Goal: Check status: Check status

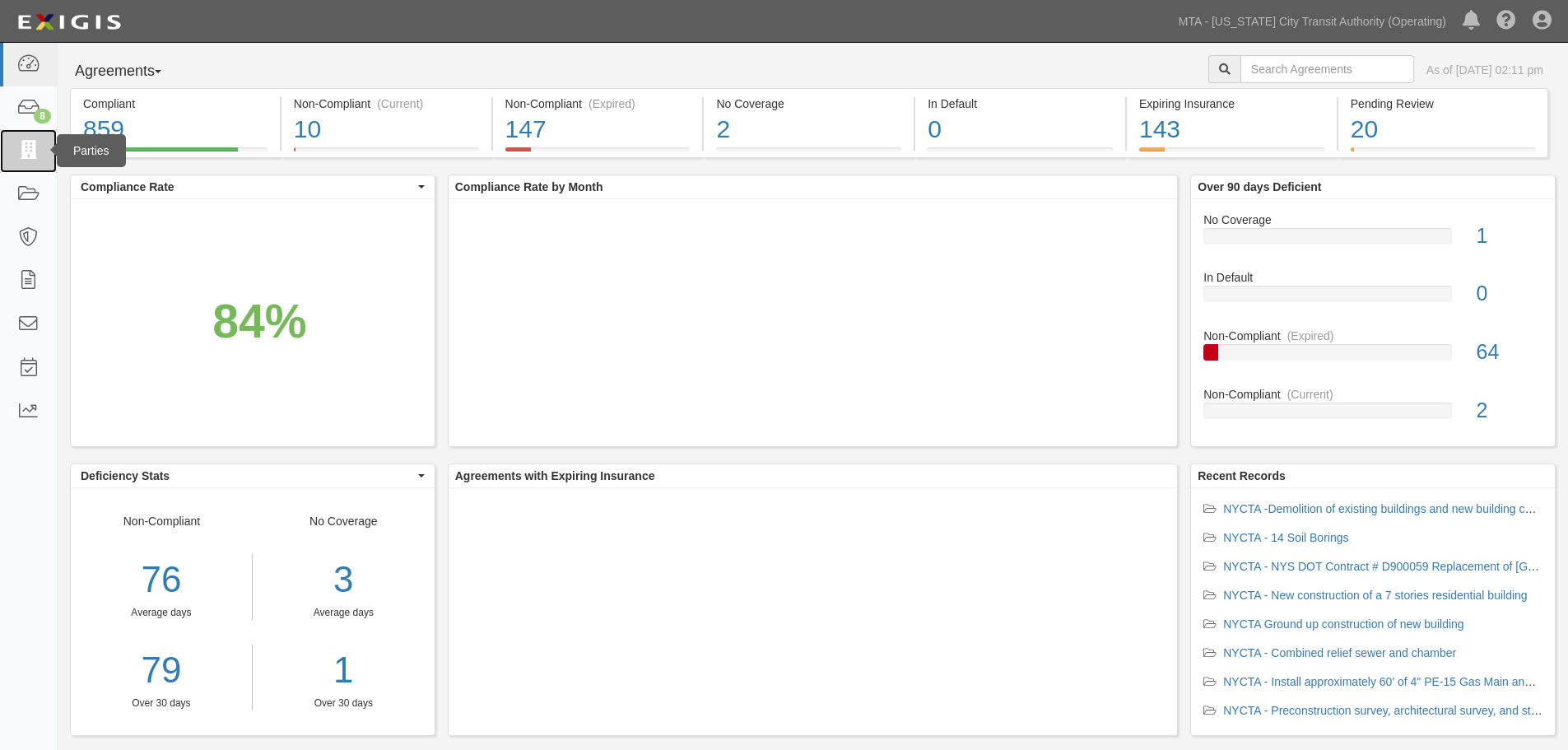
click at [20, 159] on icon at bounding box center [28, 151] width 23 height 19
click at [22, 203] on icon at bounding box center [28, 195] width 23 height 19
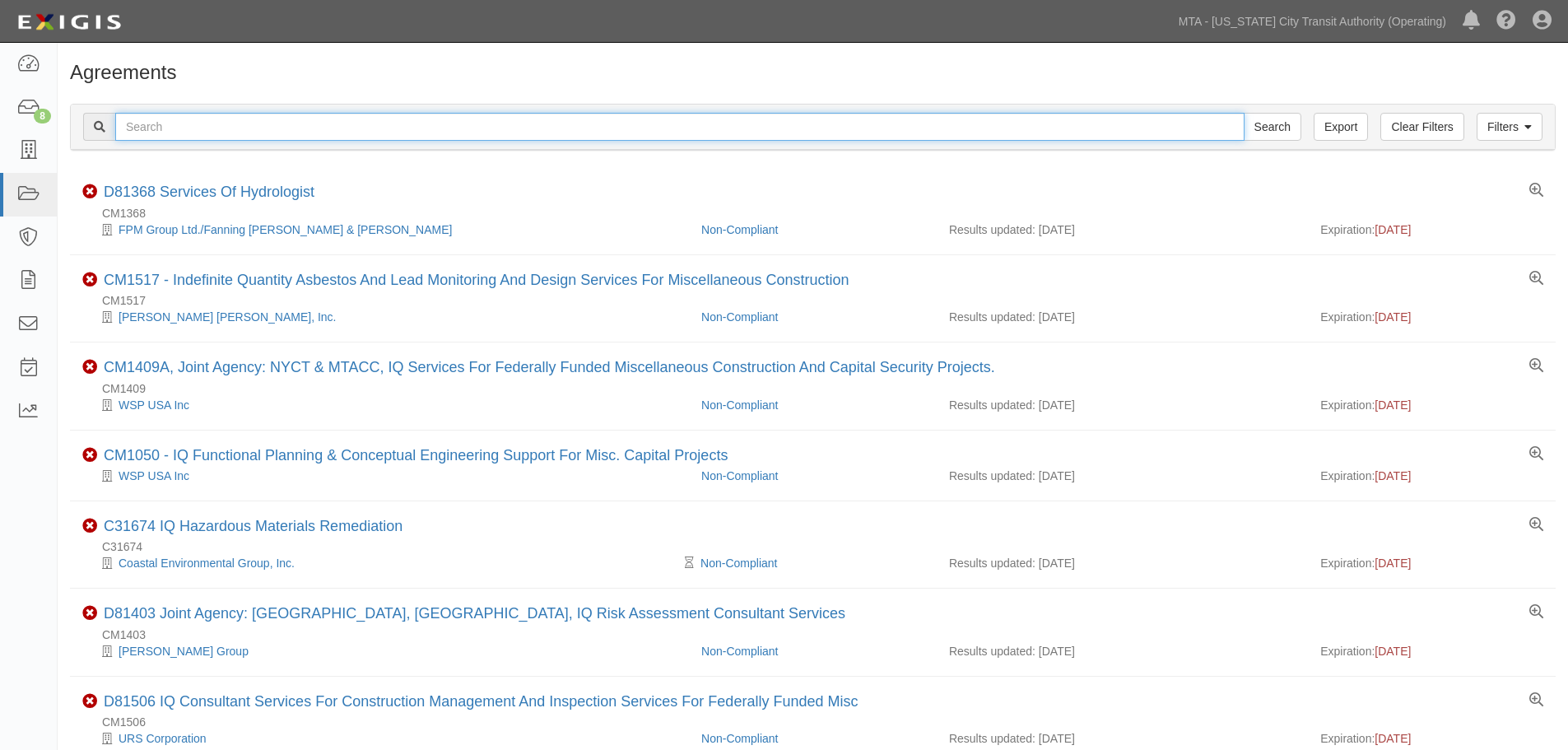
click at [236, 133] on input "text" at bounding box center [680, 127] width 1129 height 28
paste input "INS1332"
type input "INS1332"
click at [1243, 113] on input "Search" at bounding box center [1272, 127] width 58 height 28
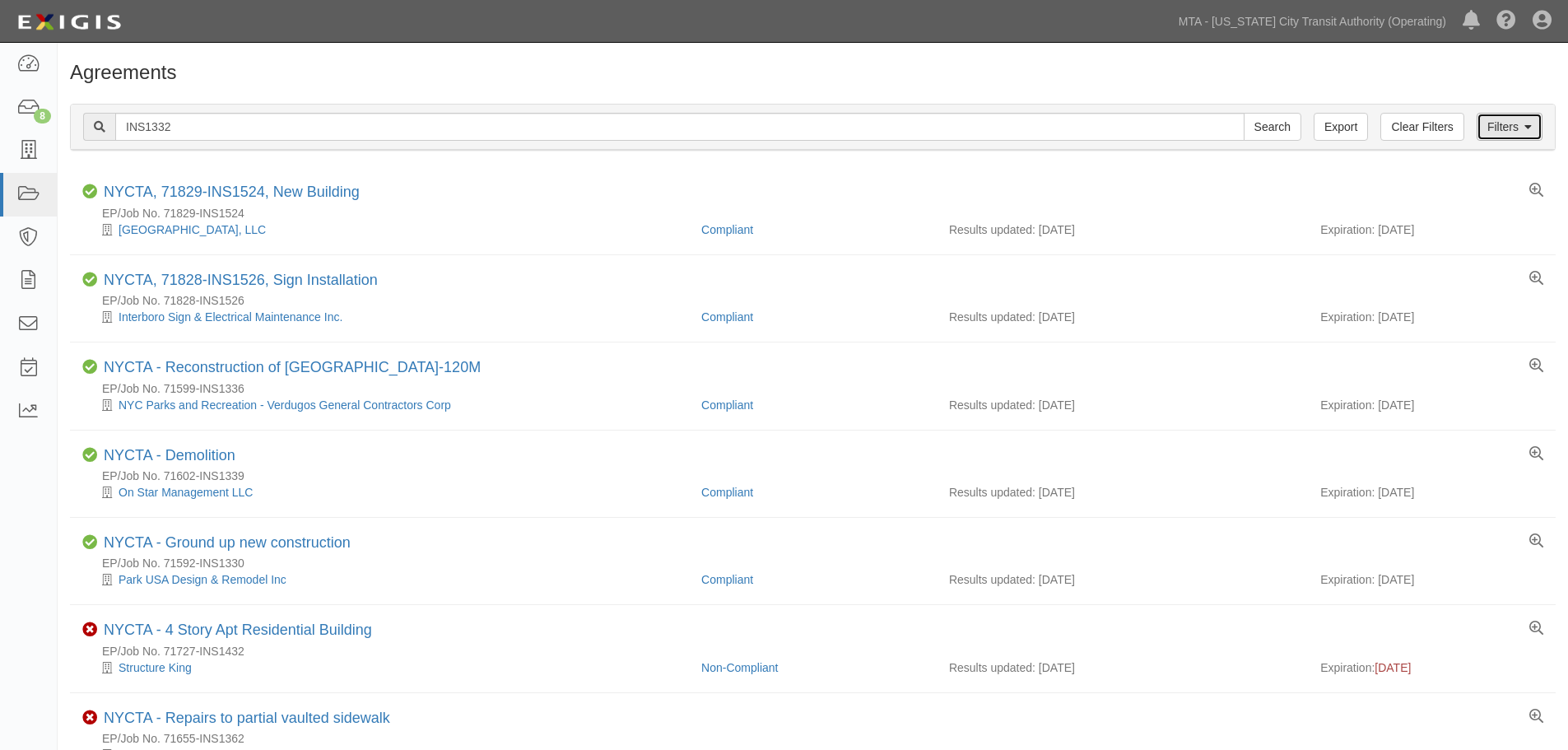
click at [1514, 133] on link "Filters" at bounding box center [1509, 127] width 65 height 28
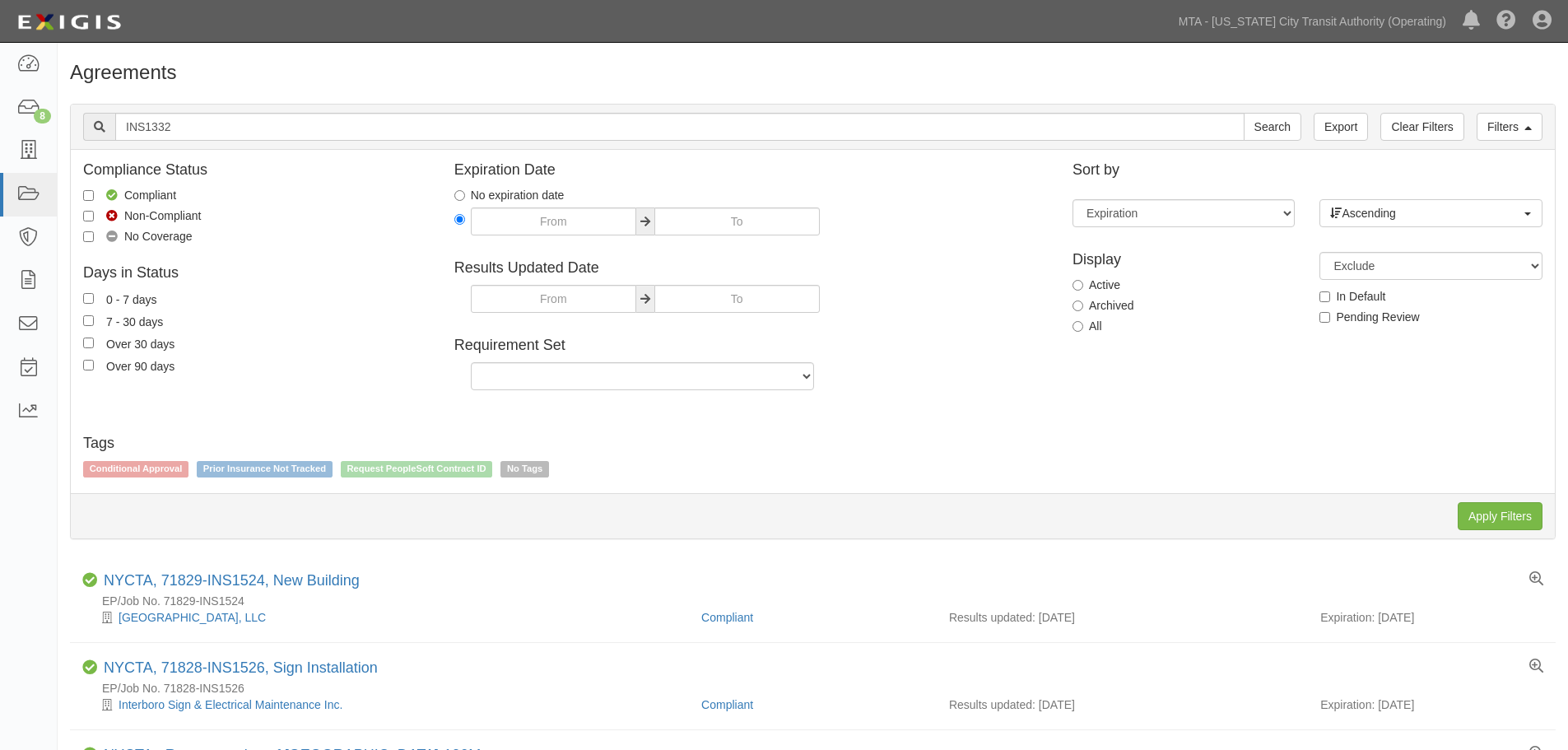
click at [1093, 321] on label "All" at bounding box center [1087, 326] width 30 height 17
click at [1083, 321] on input "All" at bounding box center [1078, 327] width 10 height 10
radio input "true"
click at [1462, 516] on input "Apply Filters" at bounding box center [1500, 516] width 85 height 28
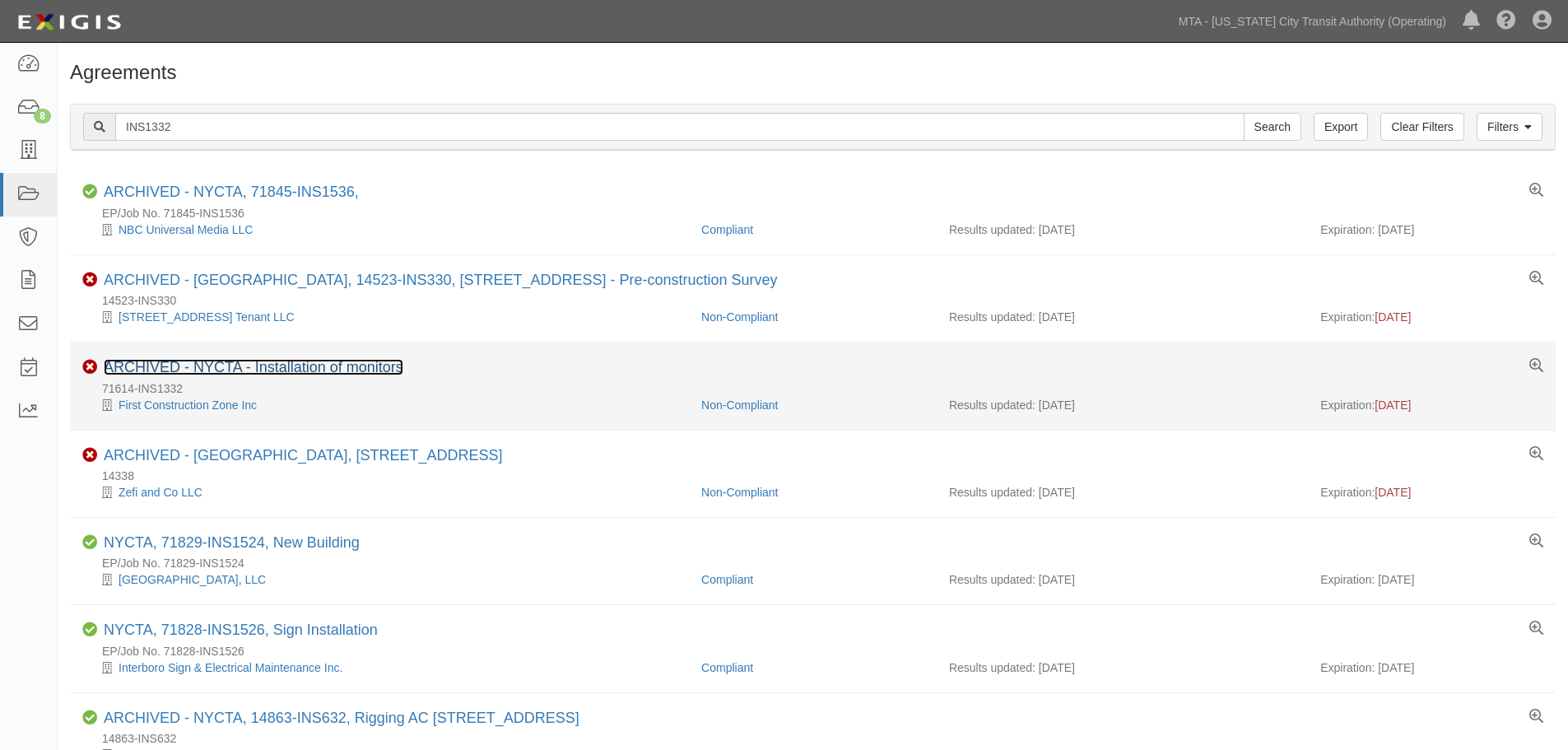
click at [277, 374] on link "ARCHIVED - NYCTA - Installation of monitors" at bounding box center [253, 367] width 299 height 17
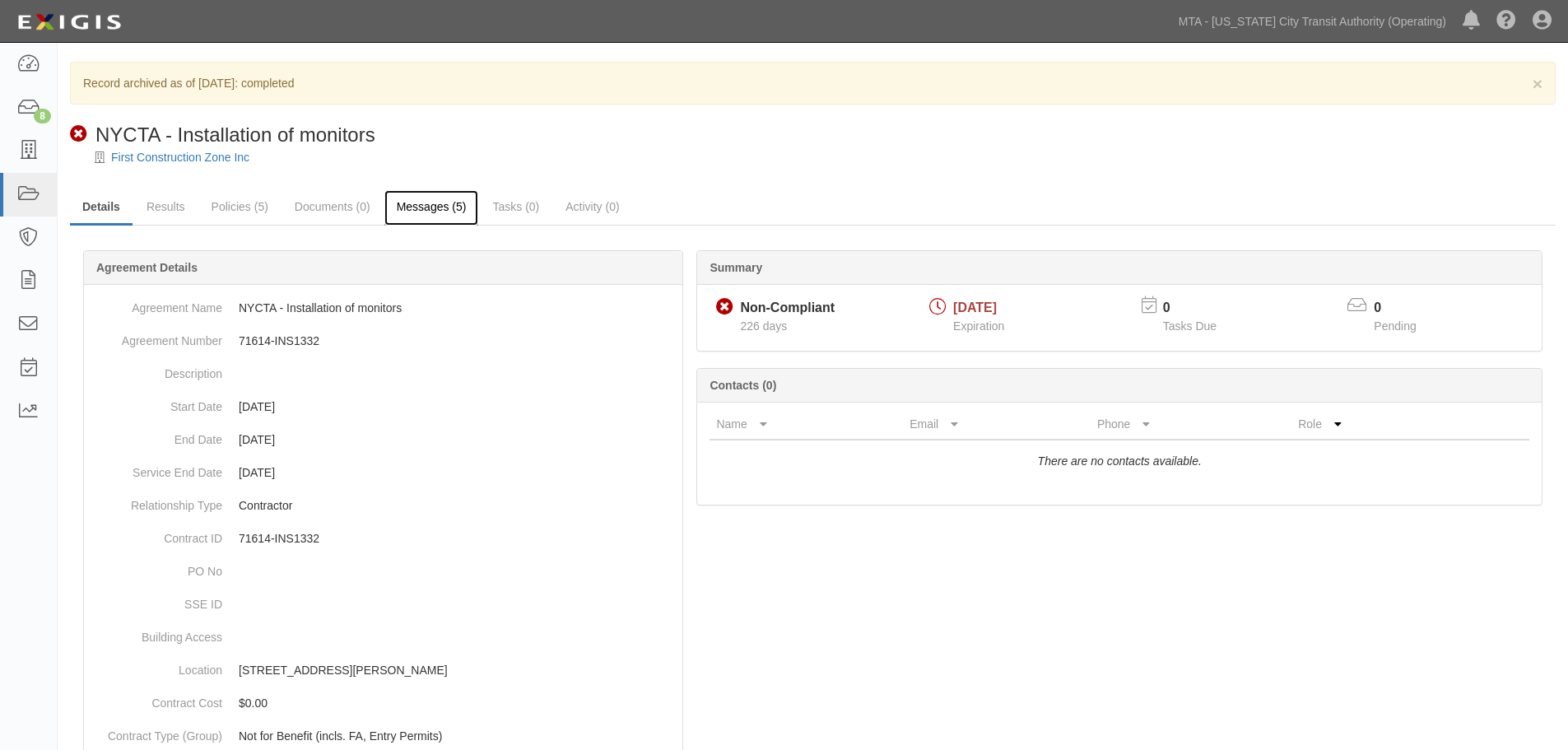
click at [435, 207] on link "Messages (5)" at bounding box center [432, 208] width 94 height 36
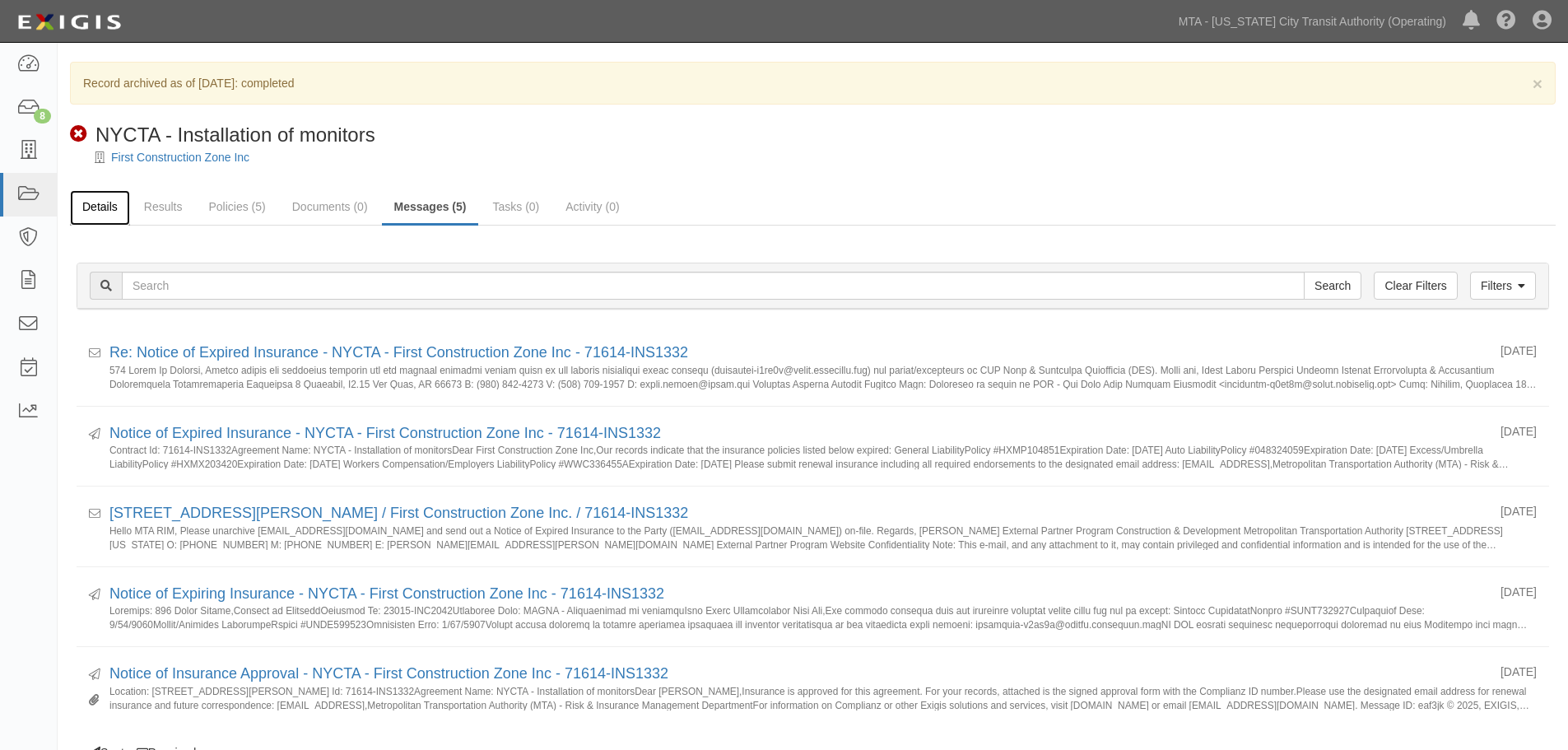
click at [118, 211] on link "Details" at bounding box center [99, 208] width 60 height 36
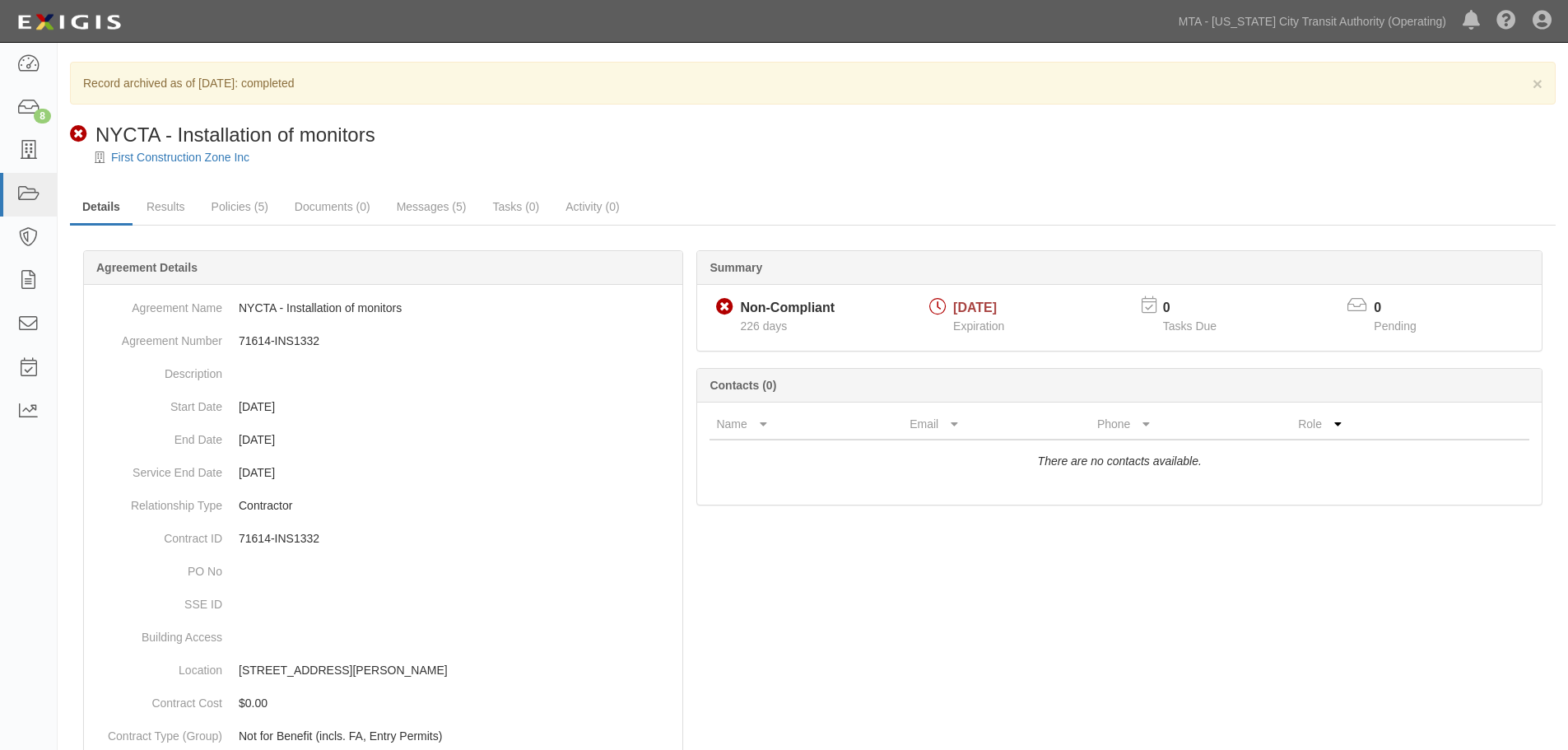
drag, startPoint x: 278, startPoint y: 531, endPoint x: 278, endPoint y: 242, distance: 289.0
click at [457, 212] on link "Messages (5)" at bounding box center [432, 208] width 94 height 36
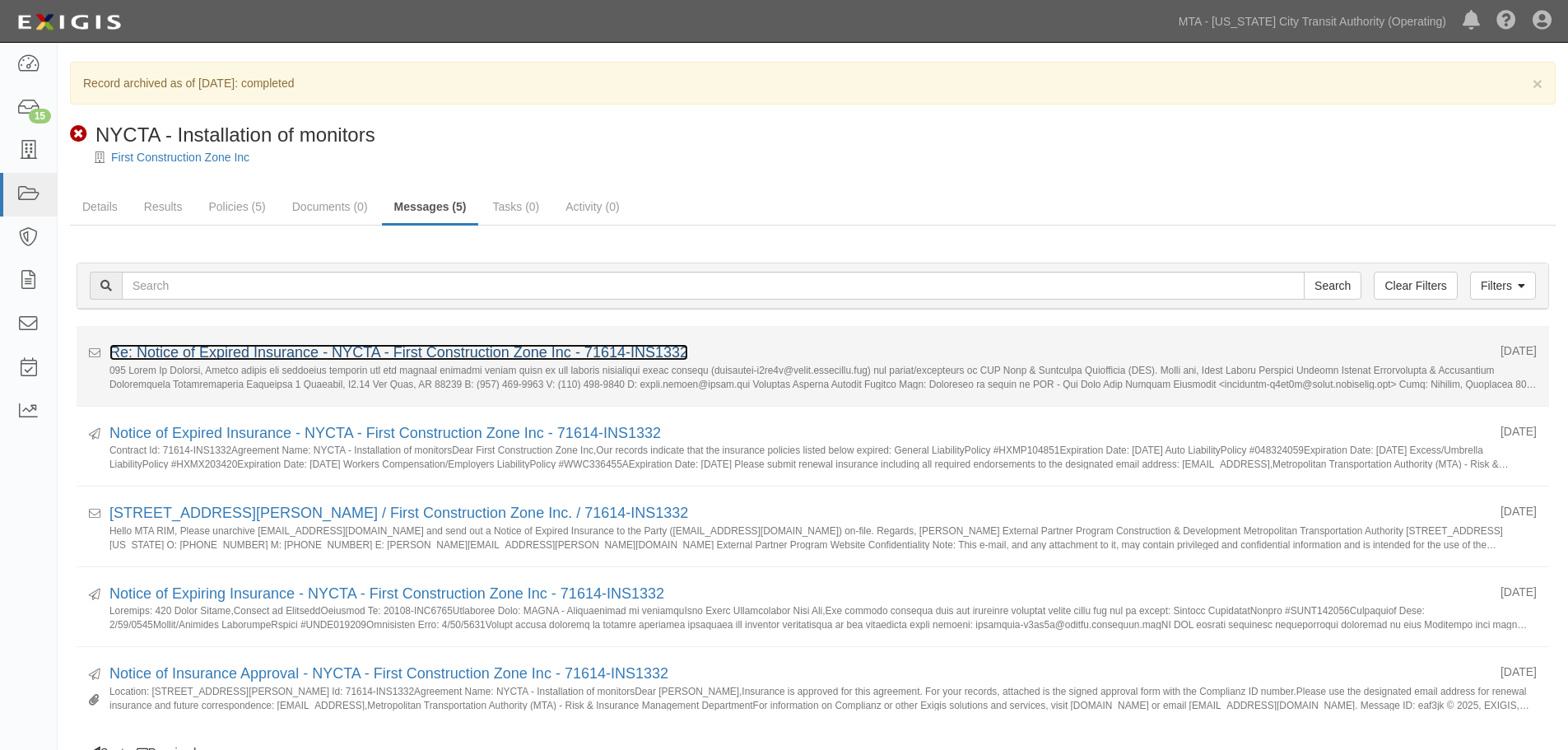
click at [312, 346] on link "Re: Notice of Expired Insurance - NYCTA - First Construction Zone Inc - 71614-I…" at bounding box center [398, 352] width 579 height 17
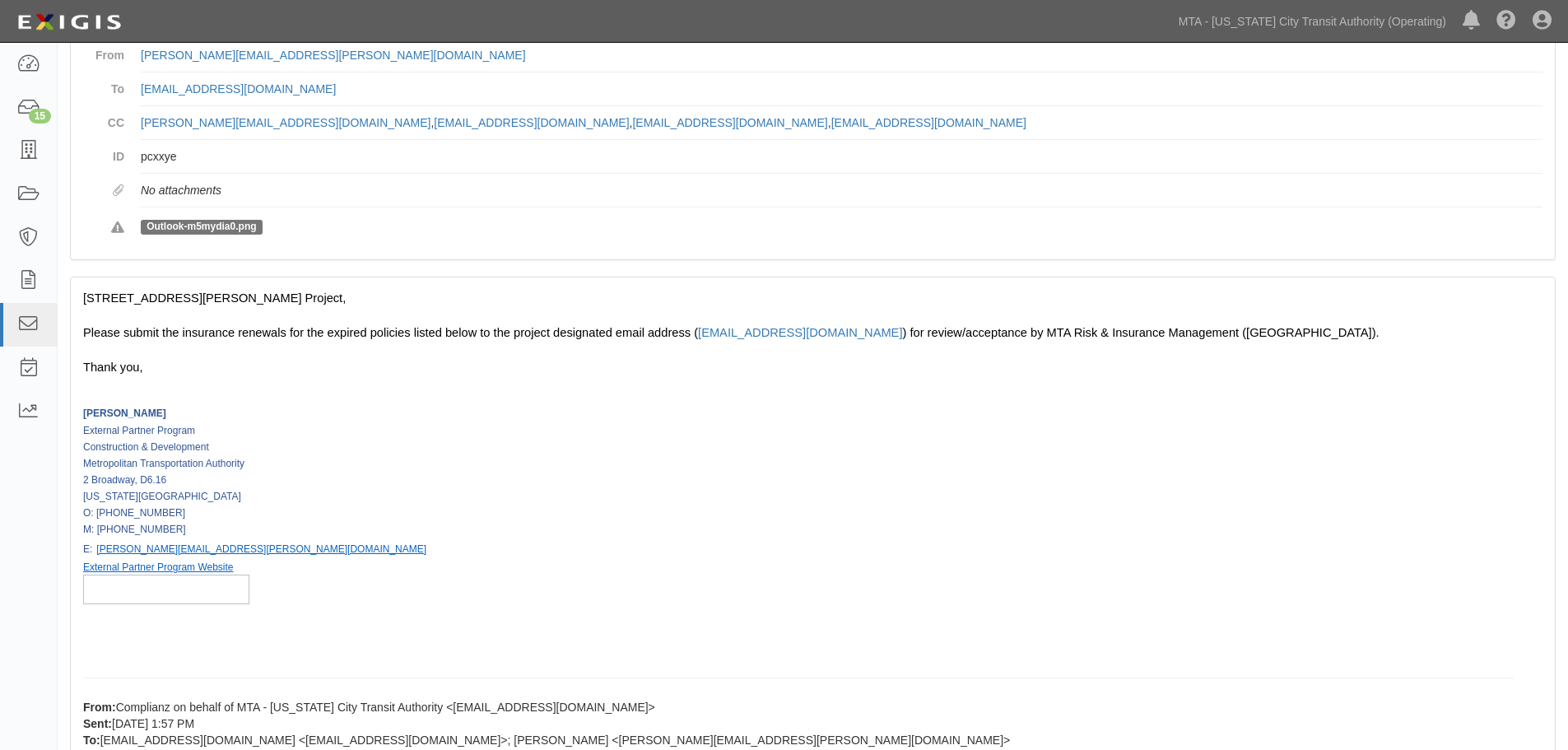
scroll to position [823, 0]
